Goal: Information Seeking & Learning: Learn about a topic

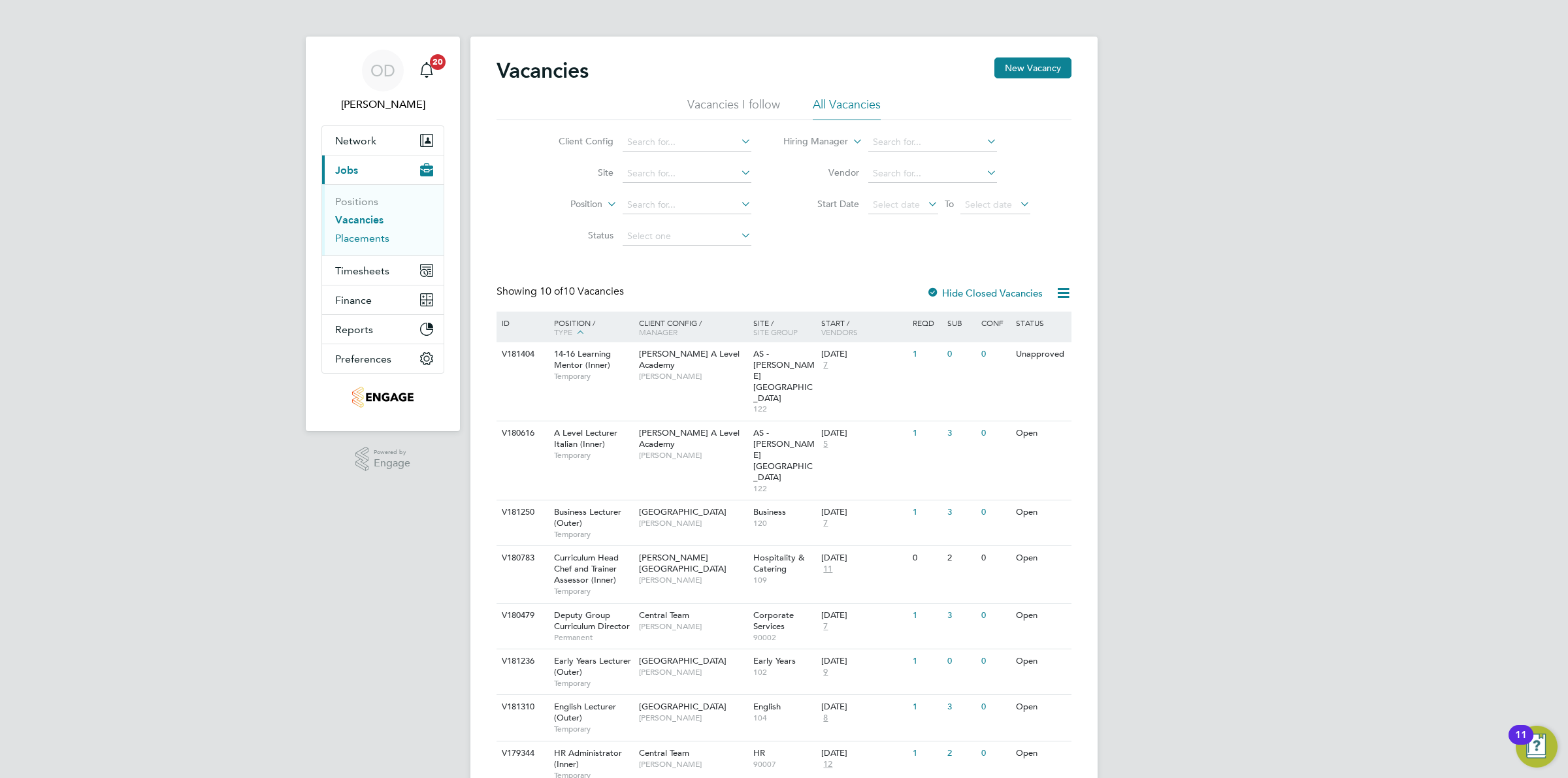
click at [357, 242] on link "Placements" at bounding box center [362, 238] width 54 height 12
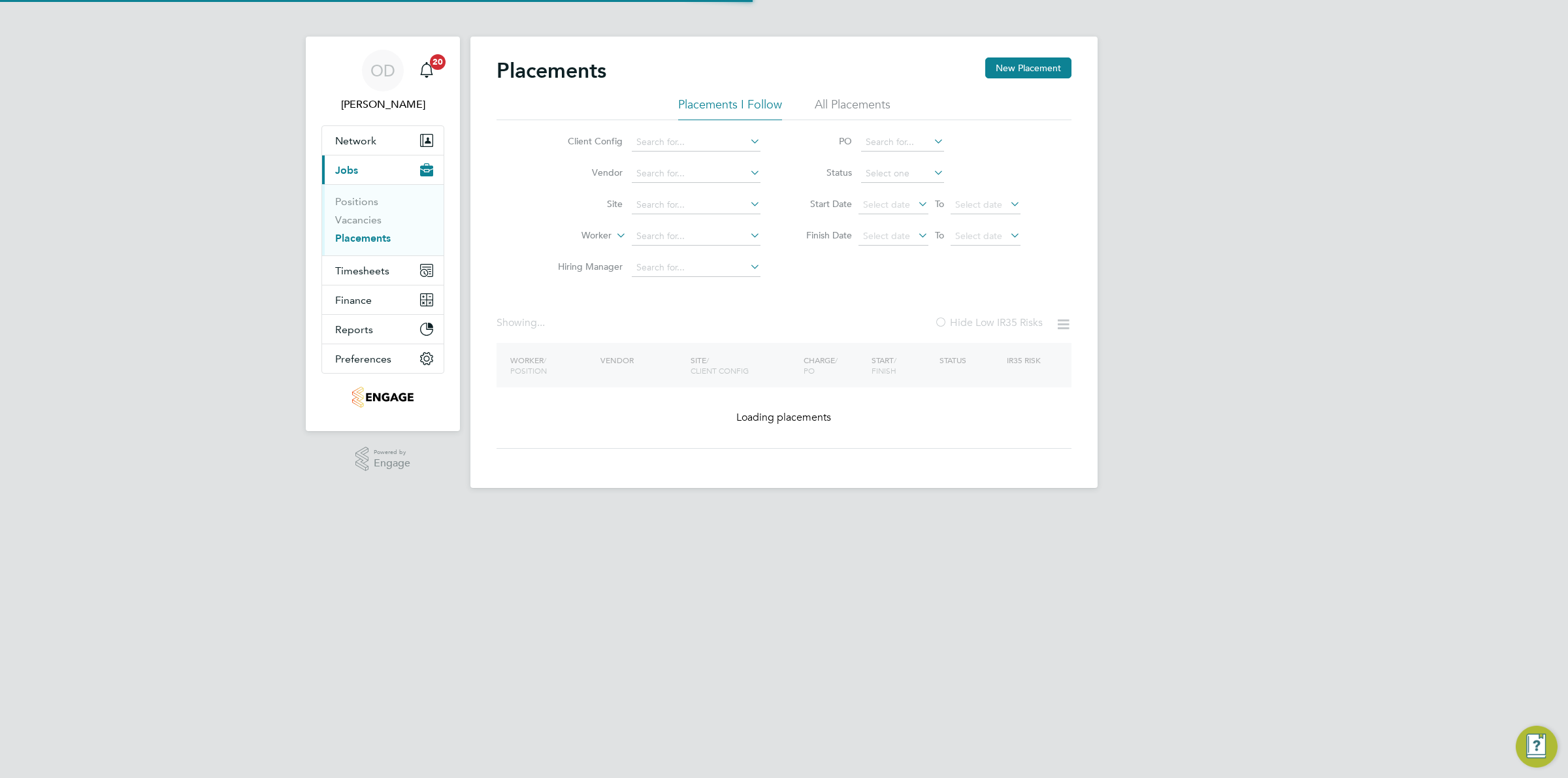
click at [361, 230] on li "Vacancies" at bounding box center [384, 223] width 98 height 18
click at [373, 219] on link "Vacancies" at bounding box center [359, 220] width 46 height 12
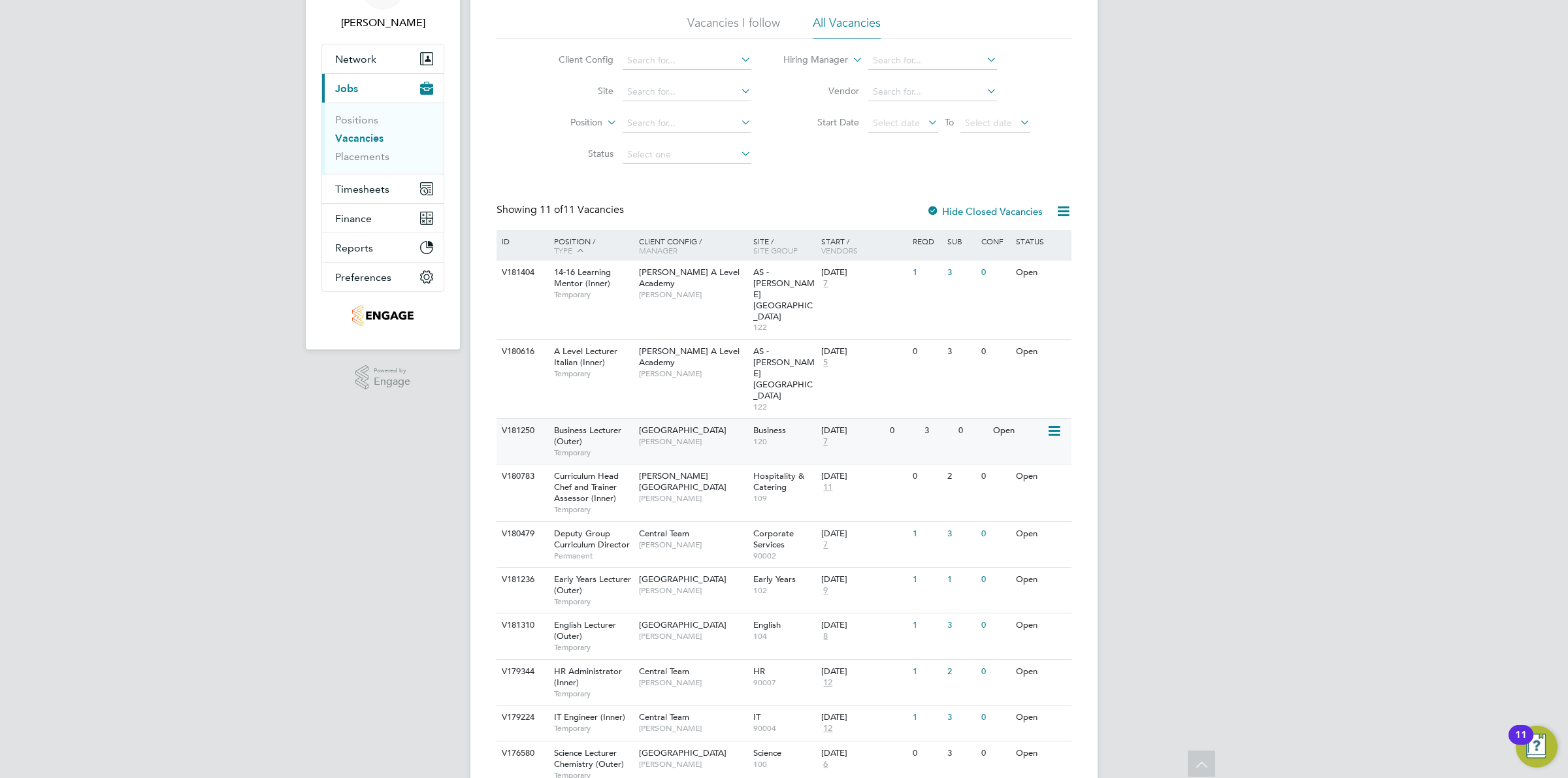
scroll to position [119, 0]
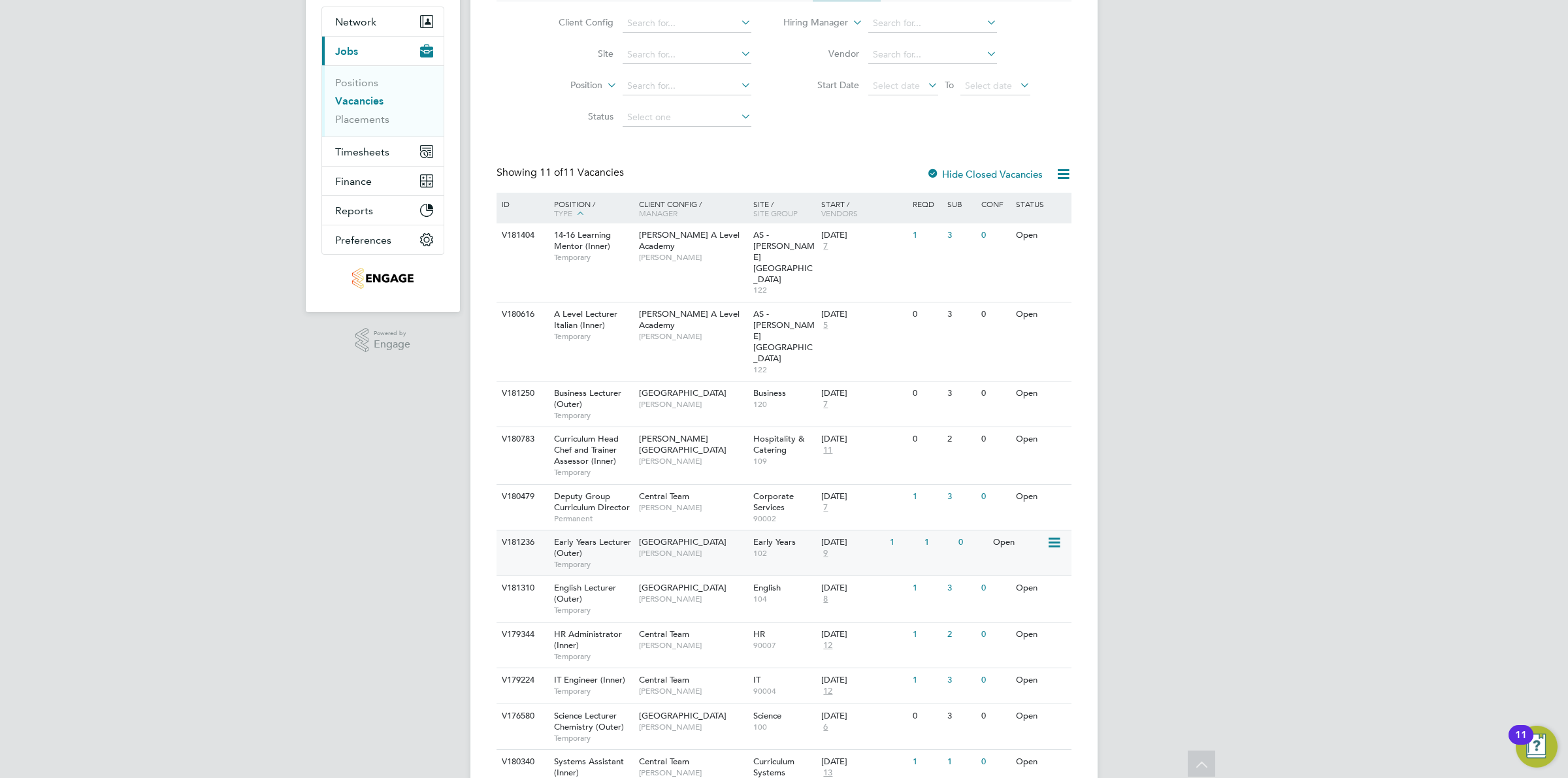
click at [961, 530] on div "V181236 Early Years Lecturer (Outer) Temporary [GEOGRAPHIC_DATA] [PERSON_NAME] …" at bounding box center [784, 553] width 575 height 46
click at [959, 576] on div "V181310 English Lecturer (Outer) Temporary [GEOGRAPHIC_DATA] [PERSON_NAME] Engl…" at bounding box center [784, 598] width 575 height 46
click at [693, 399] on span "[PERSON_NAME]" at bounding box center [693, 404] width 108 height 10
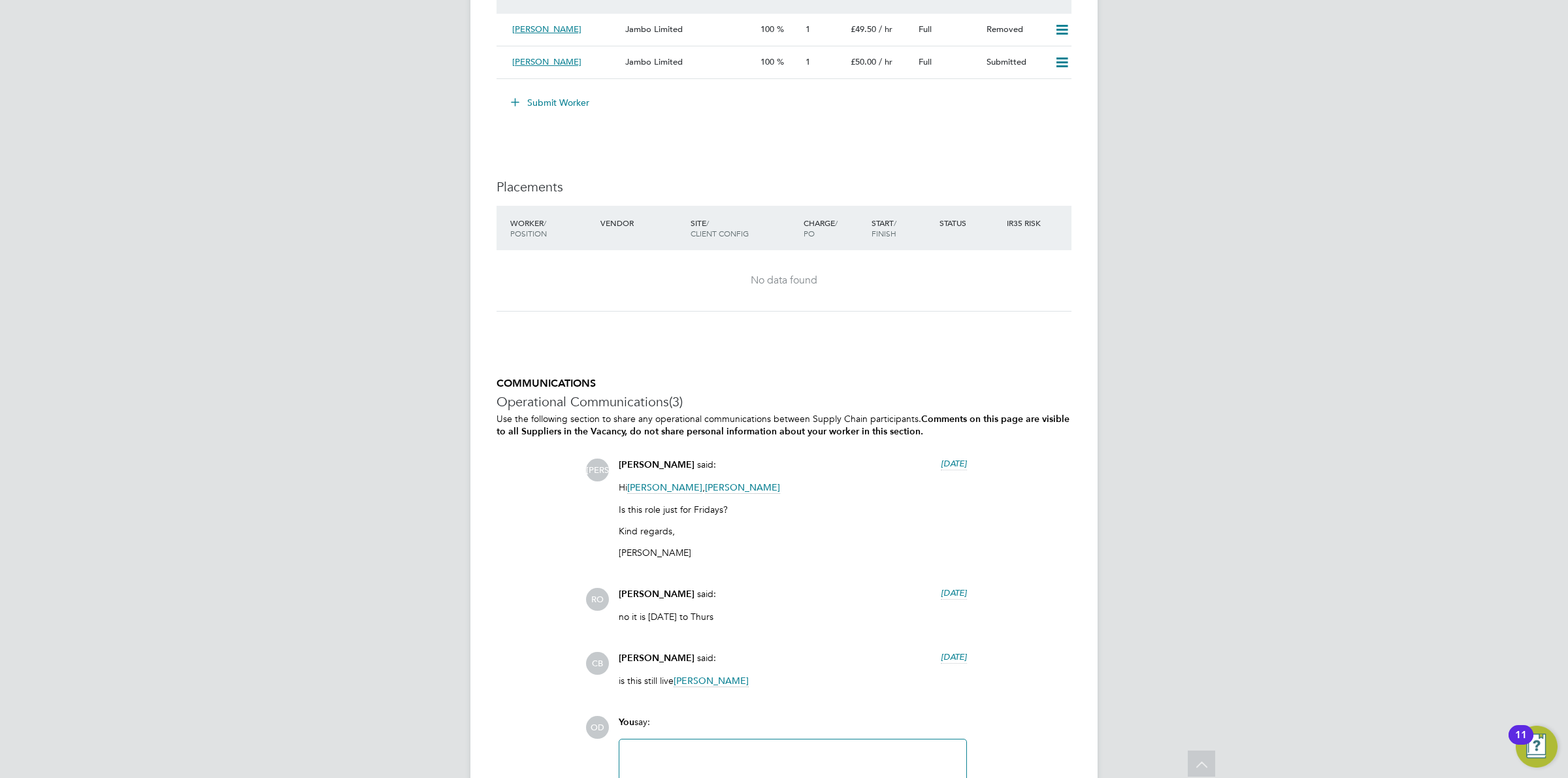
scroll to position [2521, 0]
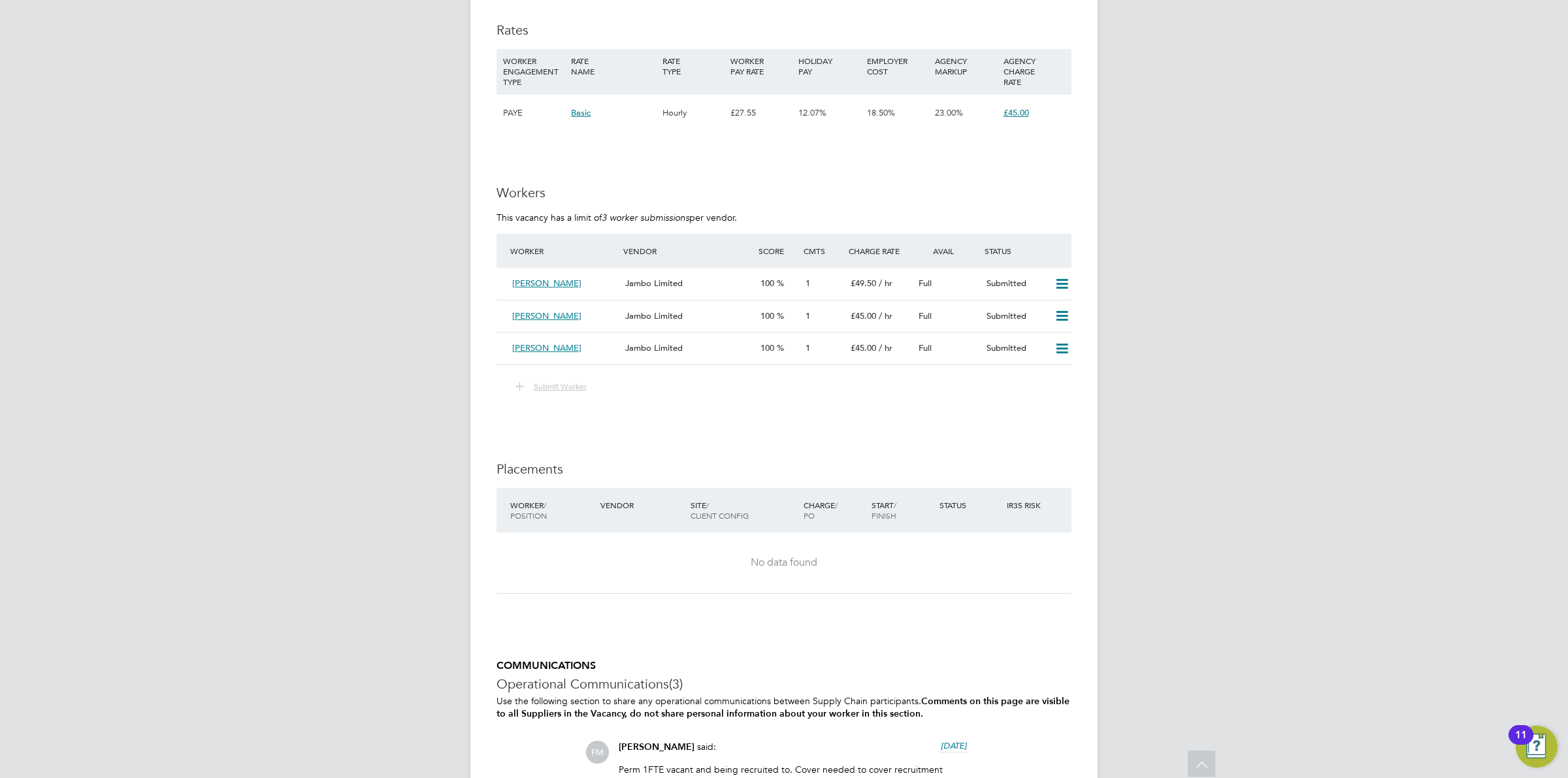
scroll to position [2180, 0]
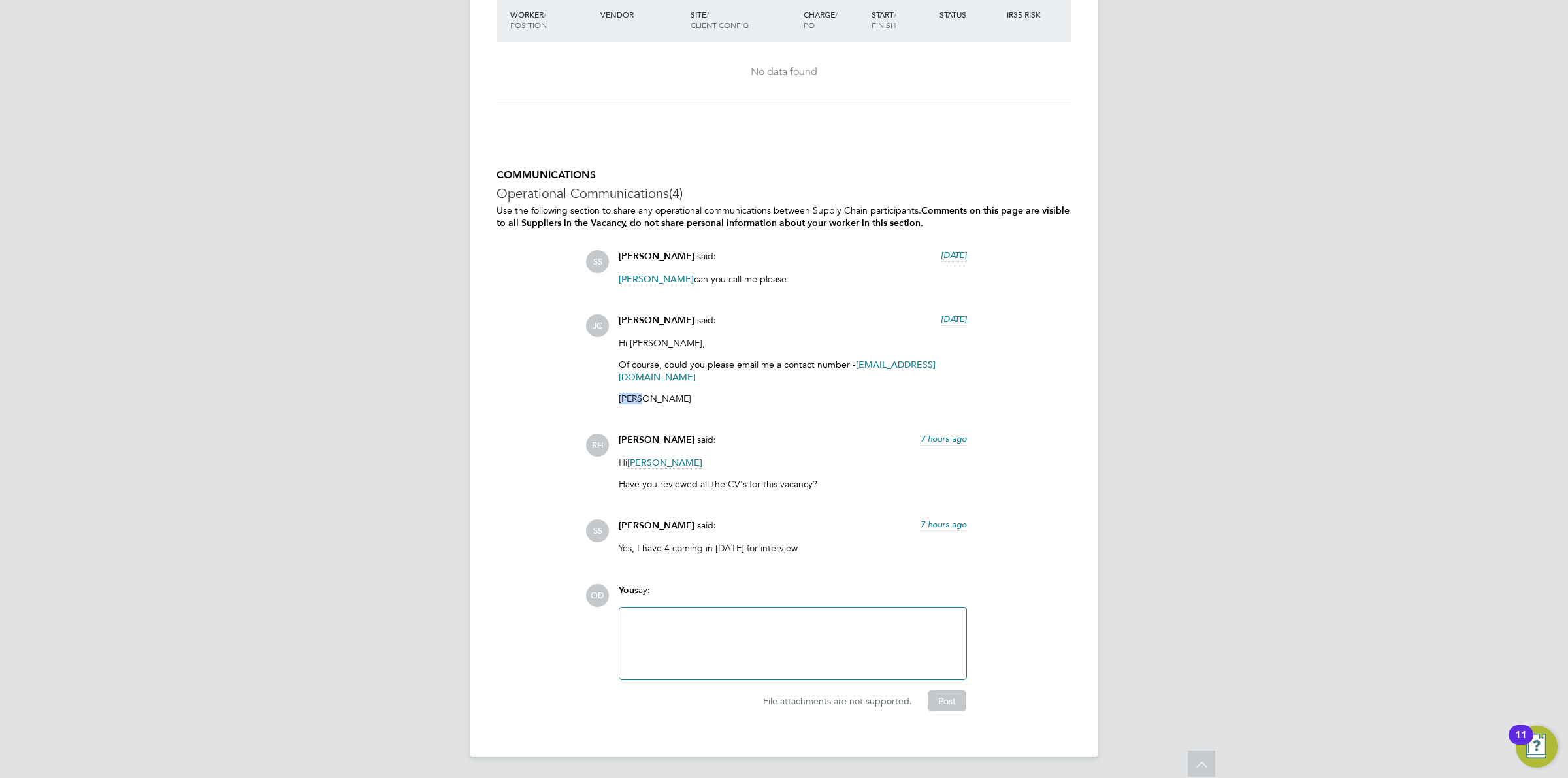
drag, startPoint x: 823, startPoint y: 384, endPoint x: 576, endPoint y: 381, distance: 247.0
click at [578, 381] on div "COMMUNICATIONS Operational Communications (4) Use the following section to shar…" at bounding box center [784, 440] width 575 height 543
